Goal: Navigation & Orientation: Go to known website

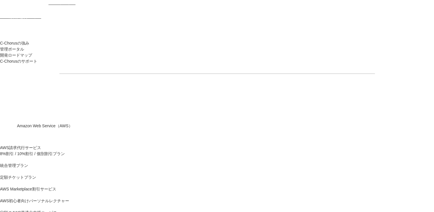
click at [16, 11] on img at bounding box center [24, 7] width 49 height 14
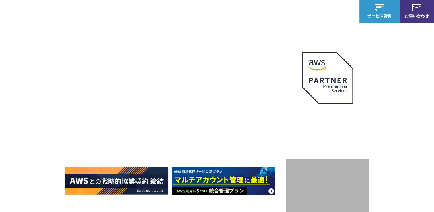
click at [24, 11] on img at bounding box center [33, 12] width 49 height 14
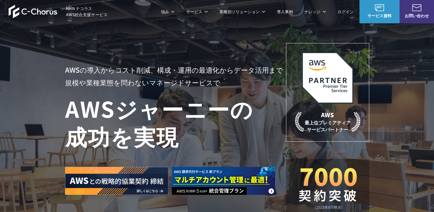
click at [42, 9] on img at bounding box center [33, 12] width 49 height 14
